Goal: Information Seeking & Learning: Learn about a topic

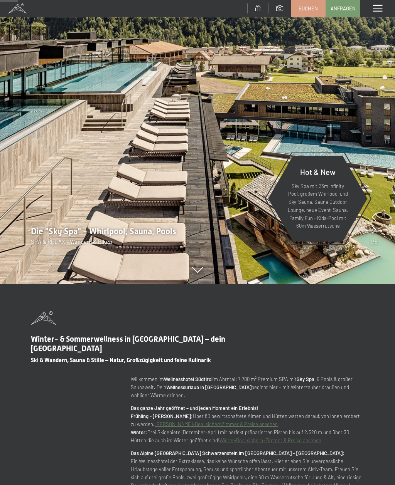
click at [200, 272] on icon at bounding box center [197, 270] width 11 height 6
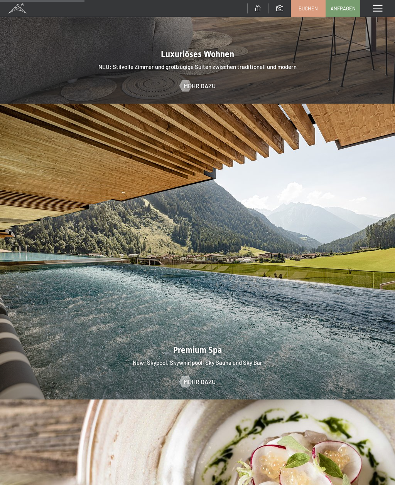
scroll to position [959, 0]
click at [303, 289] on div at bounding box center [197, 252] width 395 height 296
click at [281, 310] on div at bounding box center [197, 252] width 395 height 296
click at [202, 378] on span "Mehr dazu" at bounding box center [207, 382] width 32 height 8
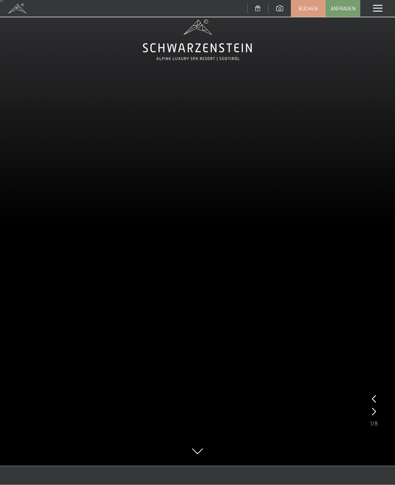
scroll to position [6, 0]
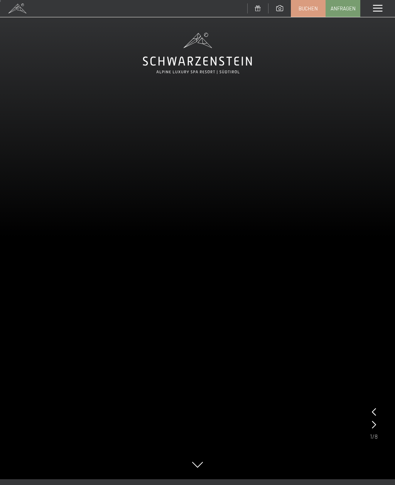
click at [372, 424] on icon at bounding box center [374, 425] width 4 height 8
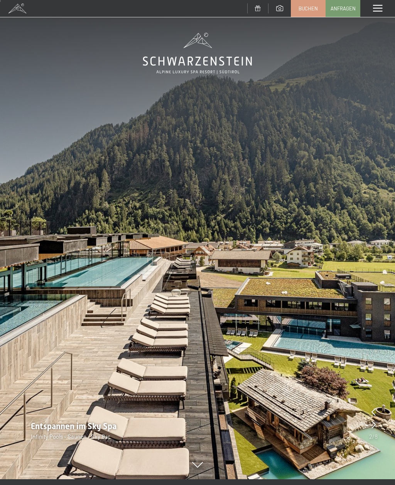
click at [374, 426] on icon at bounding box center [373, 425] width 4 height 8
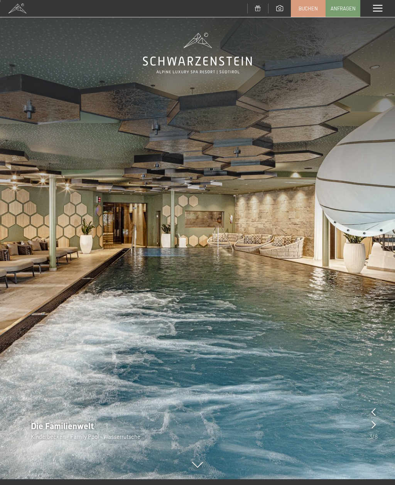
click at [372, 425] on icon at bounding box center [373, 425] width 4 height 8
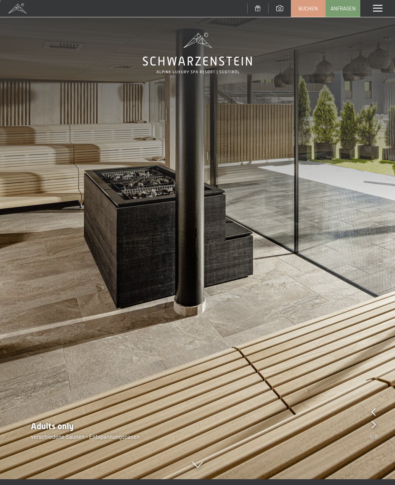
click at [374, 427] on icon at bounding box center [373, 425] width 4 height 8
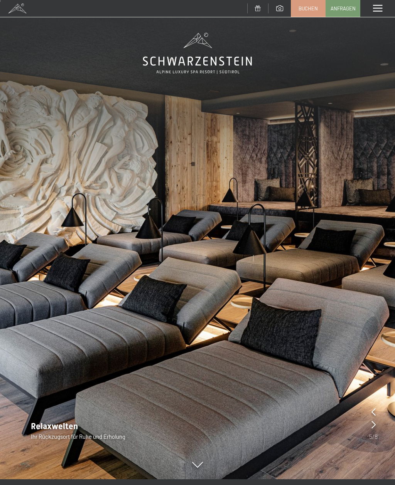
click at [373, 424] on icon at bounding box center [373, 425] width 4 height 8
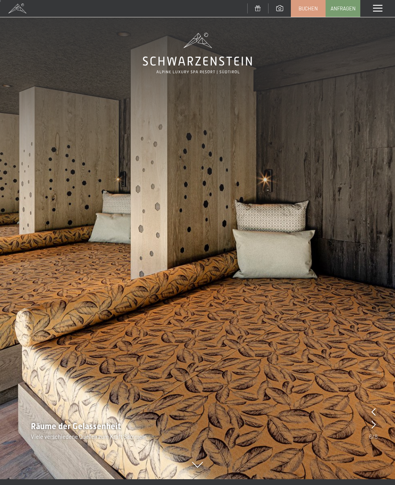
click at [373, 425] on icon at bounding box center [373, 425] width 4 height 8
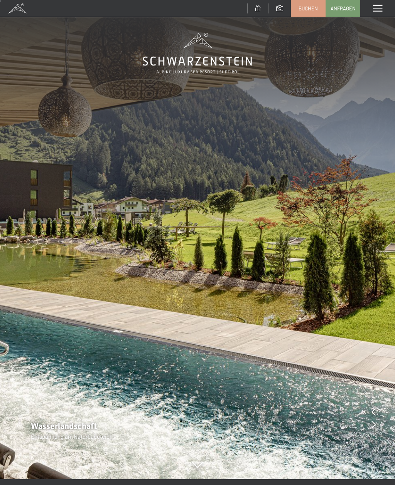
click at [373, 425] on icon at bounding box center [373, 425] width 4 height 8
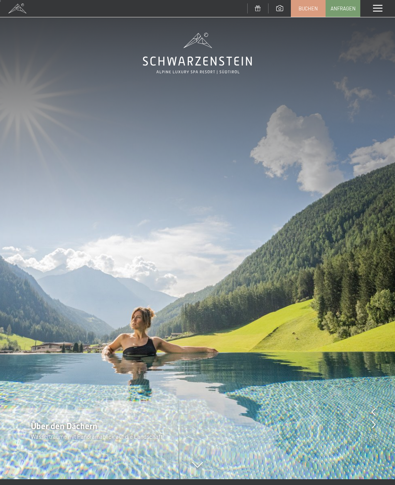
click at [373, 426] on icon at bounding box center [373, 425] width 4 height 8
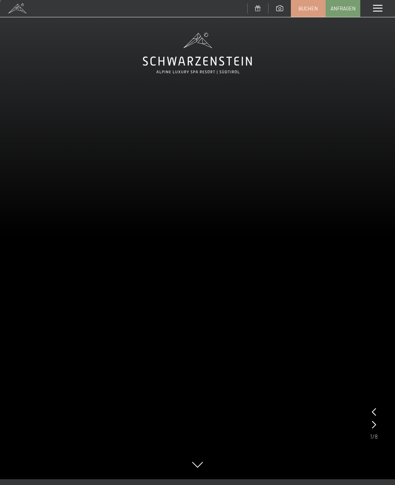
click at [375, 429] on icon at bounding box center [374, 425] width 4 height 8
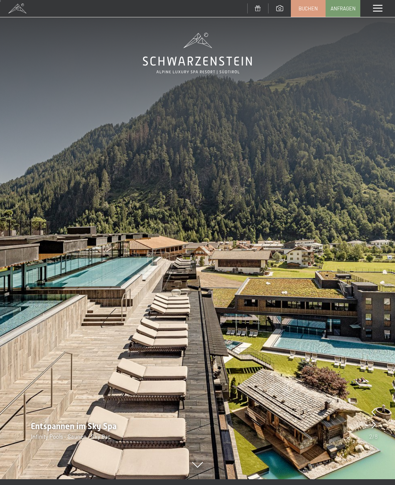
scroll to position [0, 0]
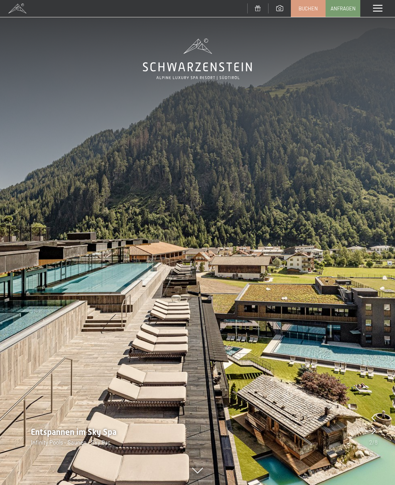
click at [382, 10] on span at bounding box center [377, 8] width 9 height 7
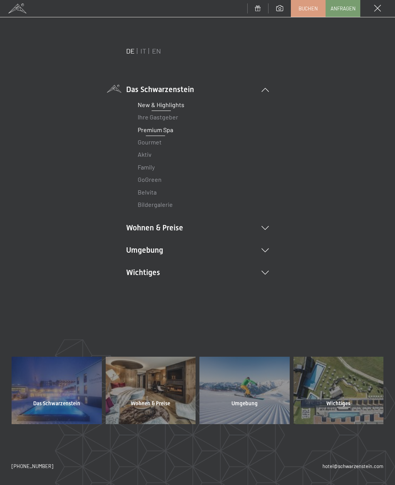
click at [176, 106] on link "New & Highlights" at bounding box center [161, 104] width 47 height 7
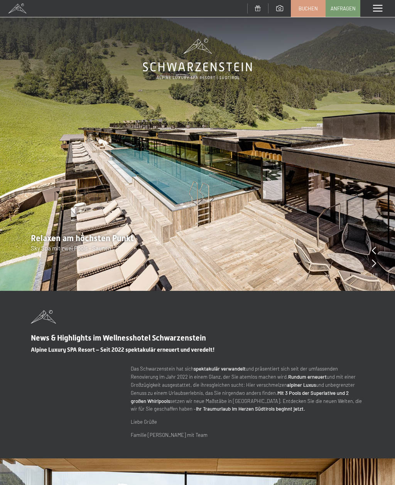
click at [372, 266] on icon at bounding box center [374, 263] width 4 height 8
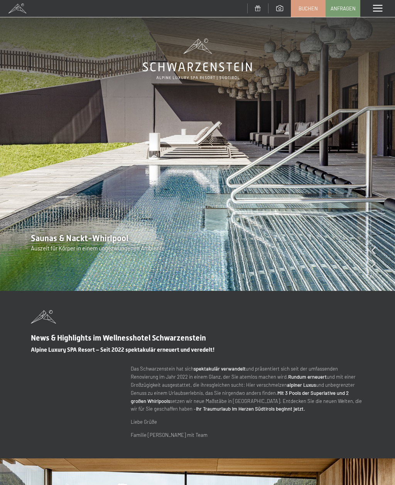
click at [368, 263] on img at bounding box center [197, 145] width 395 height 291
click at [372, 265] on icon at bounding box center [373, 263] width 4 height 8
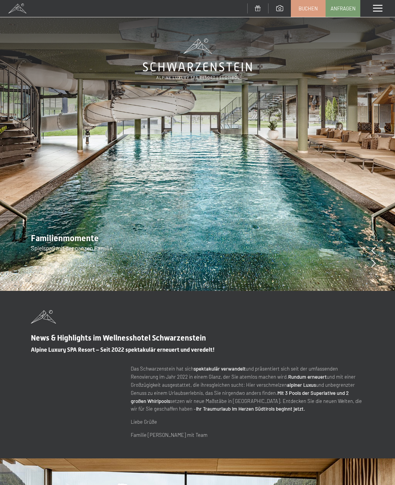
click at [372, 259] on icon at bounding box center [373, 263] width 4 height 8
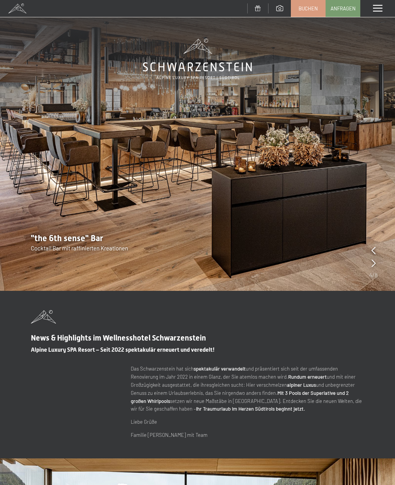
click at [371, 262] on icon at bounding box center [373, 263] width 4 height 8
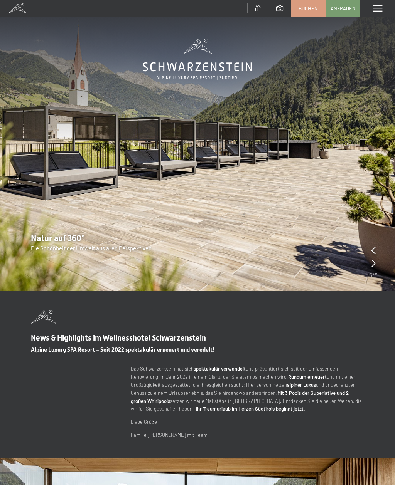
click at [373, 261] on icon at bounding box center [373, 263] width 4 height 8
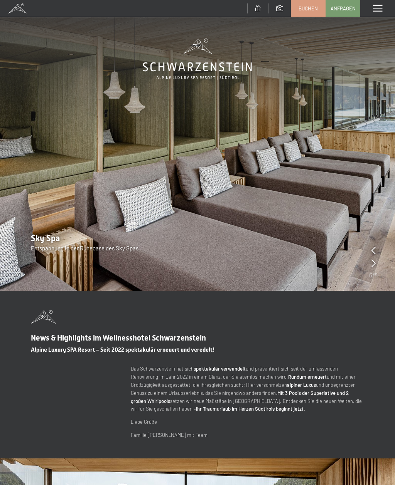
click at [373, 261] on icon at bounding box center [373, 263] width 4 height 8
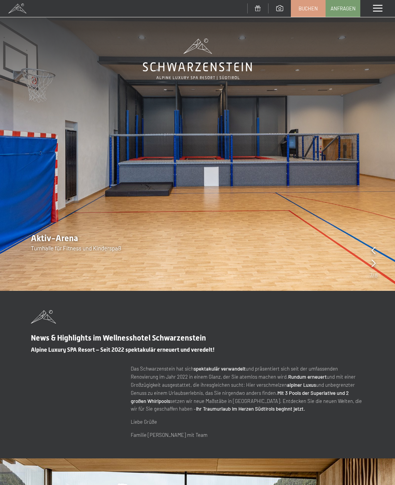
click at [374, 262] on icon at bounding box center [373, 263] width 4 height 8
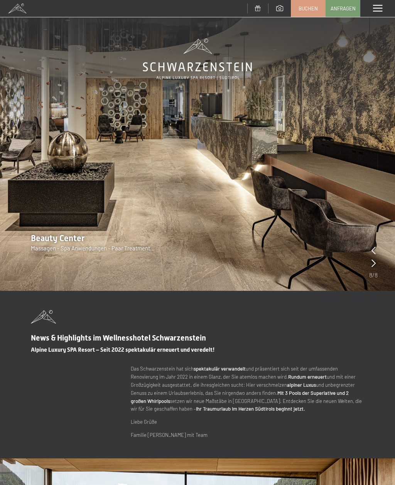
click at [374, 250] on icon at bounding box center [373, 251] width 4 height 8
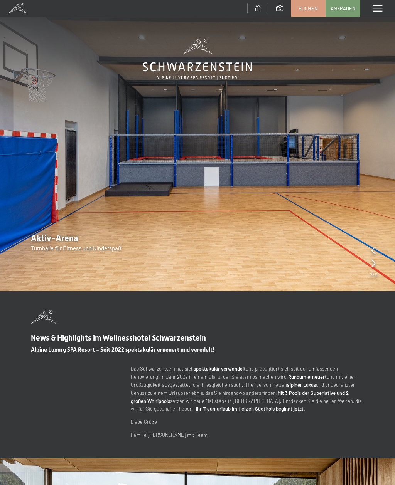
click at [371, 263] on icon at bounding box center [373, 263] width 4 height 8
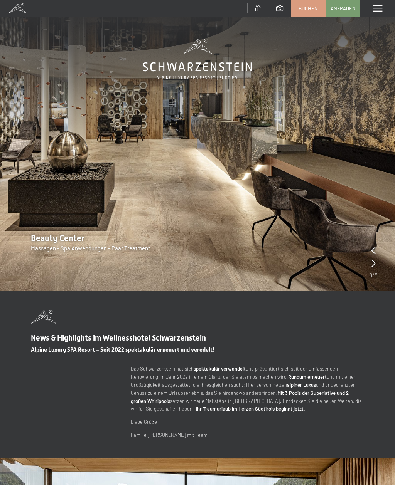
click at [372, 265] on icon at bounding box center [373, 263] width 4 height 8
